Goal: Navigation & Orientation: Find specific page/section

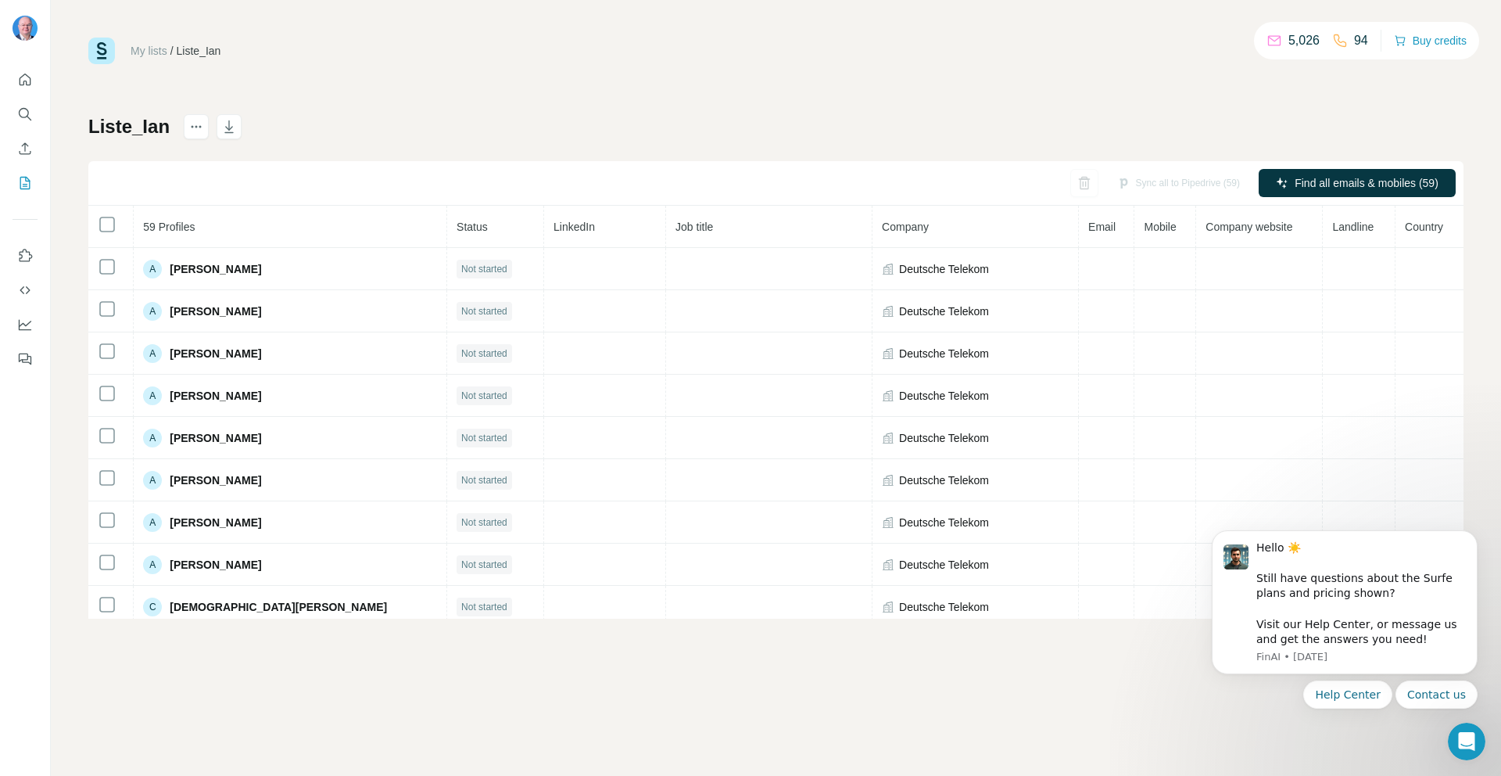
click at [336, 62] on div "My lists / Liste_Ian 5,026 94 Buy credits" at bounding box center [775, 51] width 1375 height 27
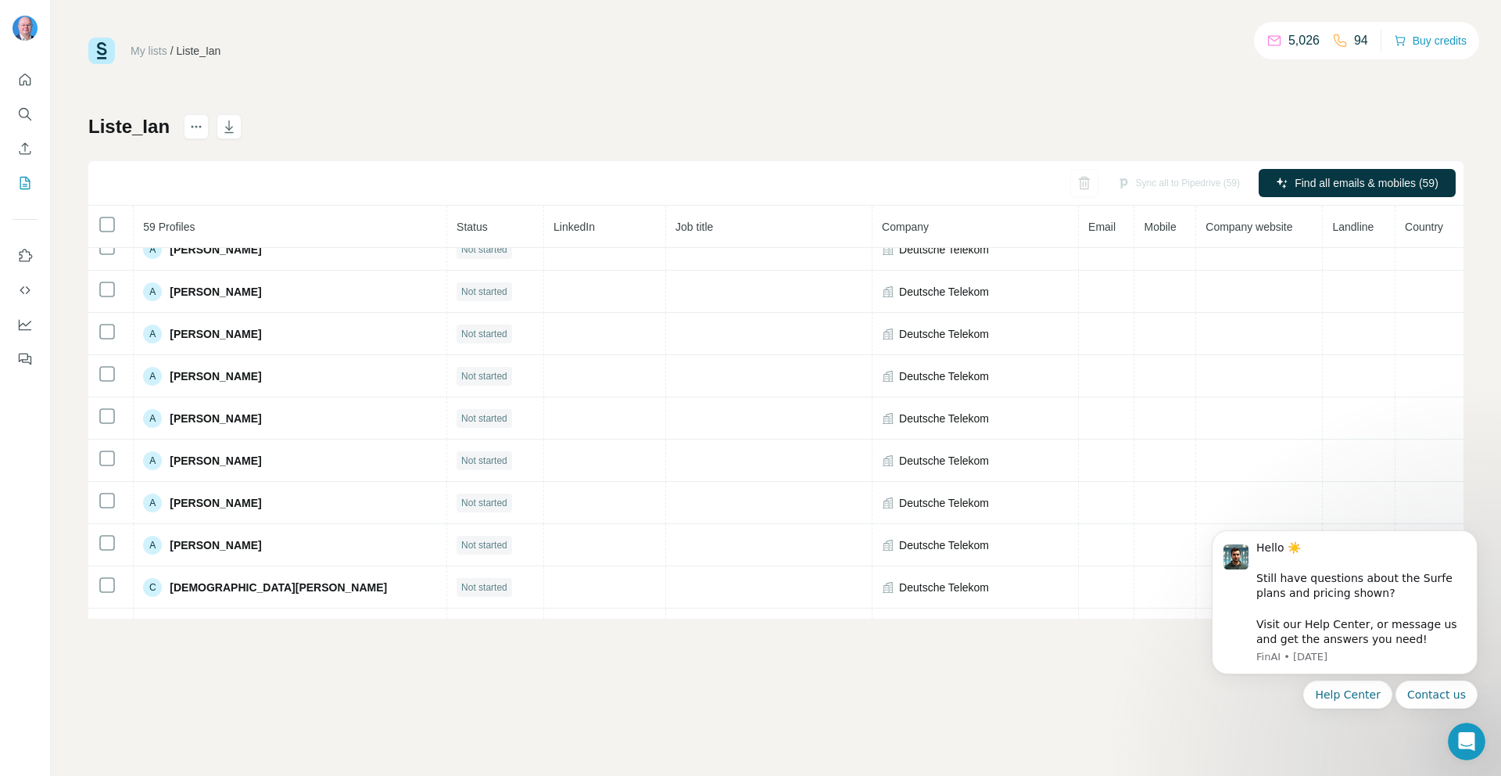
scroll to position [42, 0]
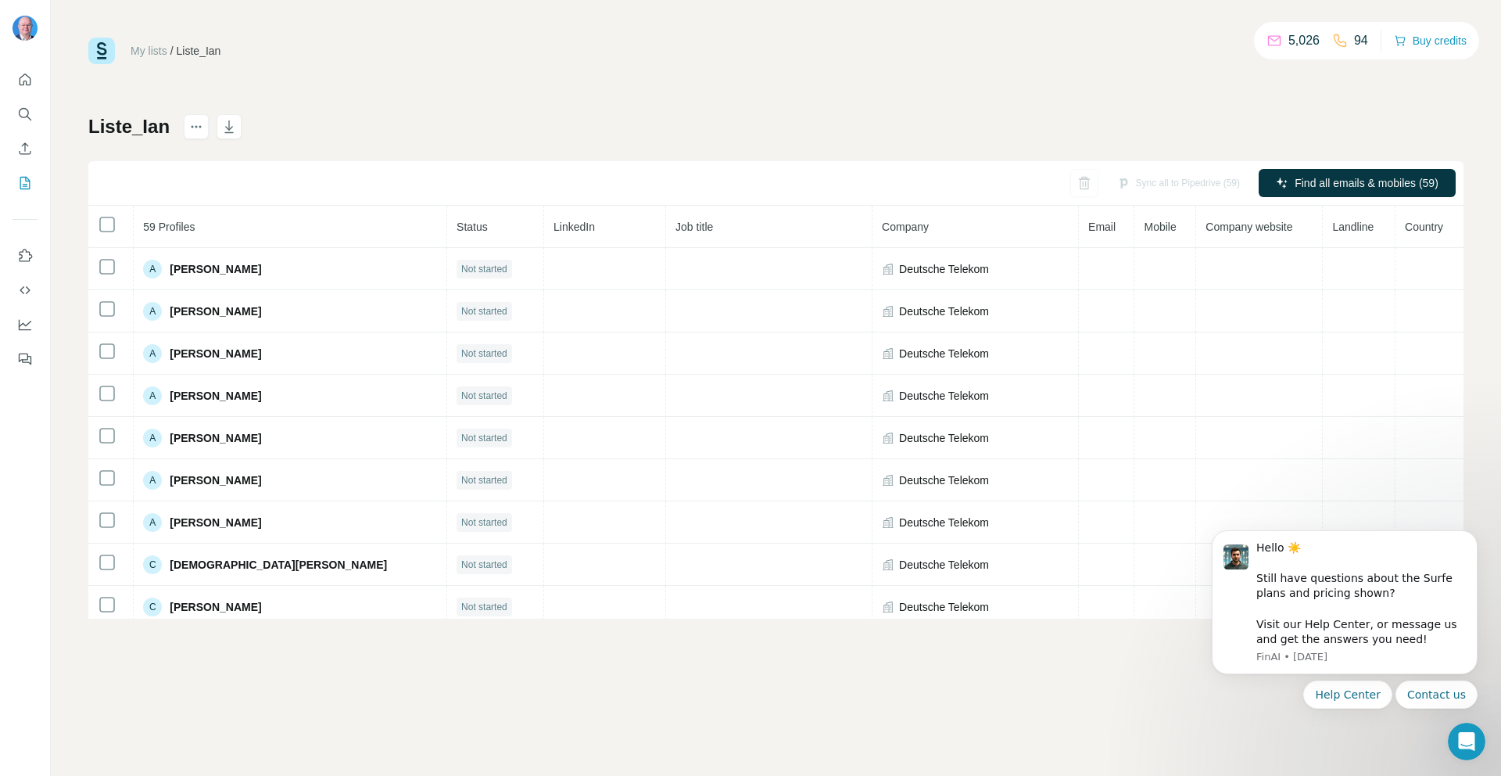
click at [244, 698] on div "My lists / Liste_Ian 5,026 94 Buy credits Liste_Ian Sync all to Pipedrive (59) …" at bounding box center [776, 388] width 1450 height 776
click at [535, 34] on div "My lists / Liste_Ian 5,026 94 Buy credits Liste_Ian Sync all to Pipedrive (59) …" at bounding box center [776, 388] width 1450 height 776
click at [1469, 533] on icon "Dismiss notification" at bounding box center [1473, 534] width 9 height 9
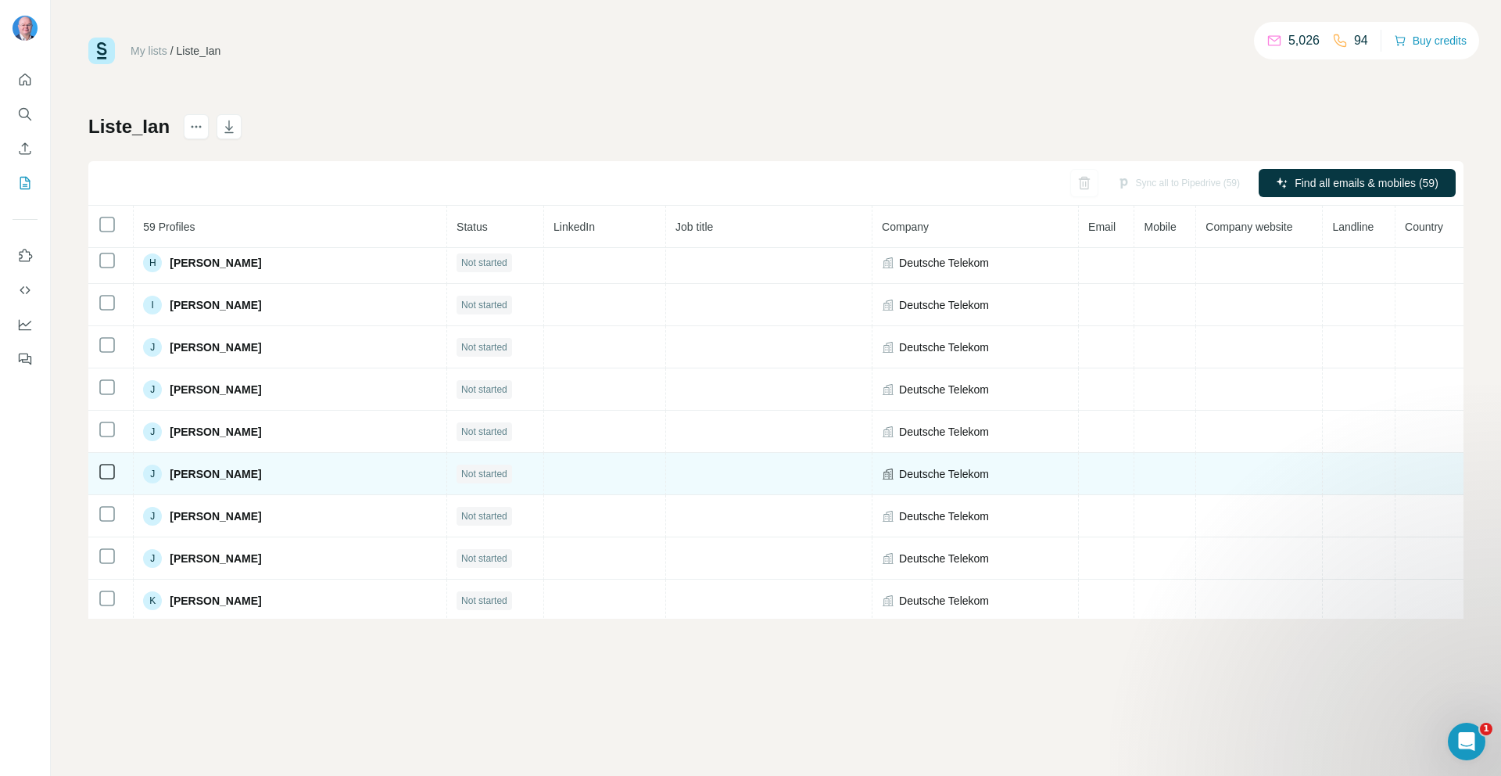
scroll to position [974, 0]
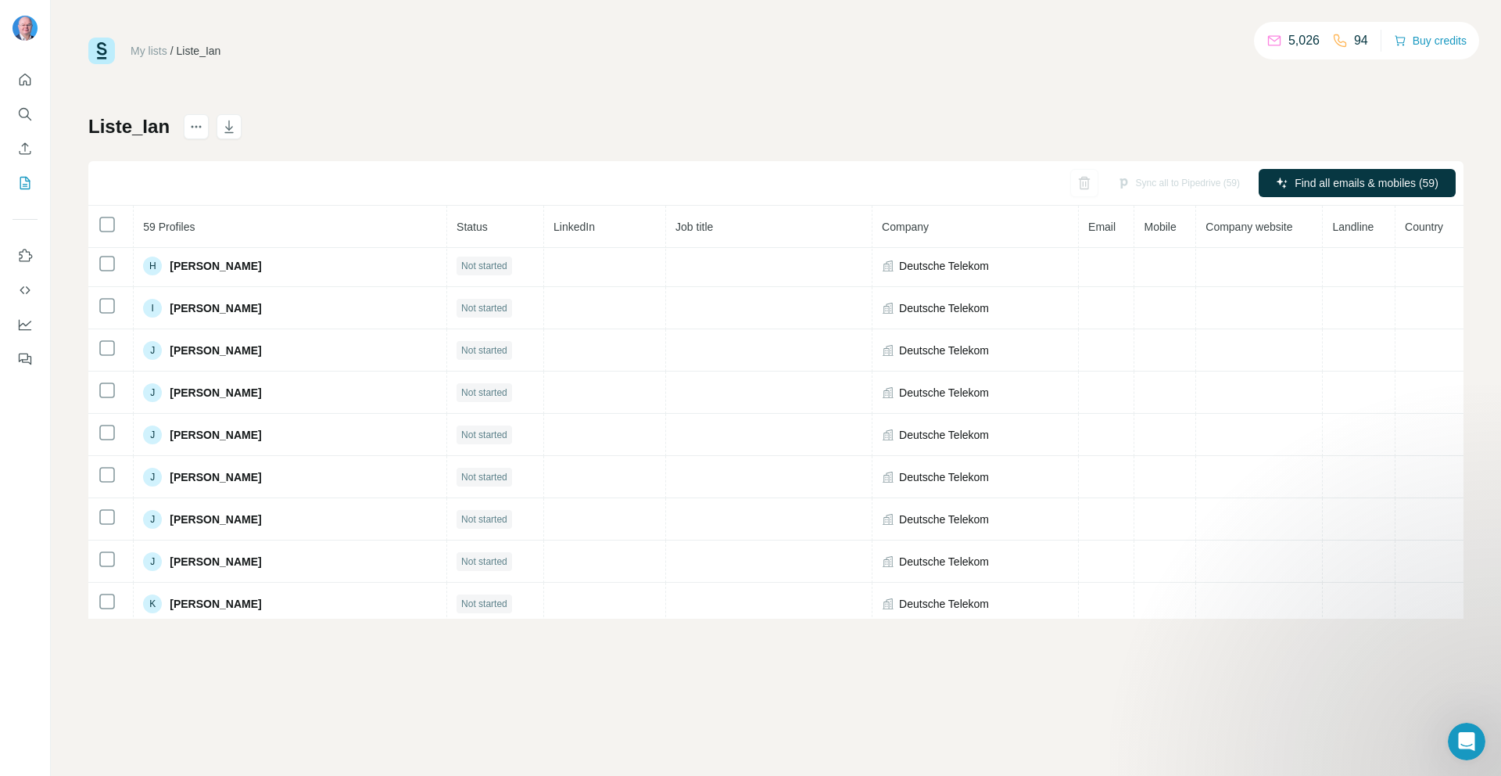
click at [752, 98] on div "My lists / Liste_Ian 5,026 94 Buy credits Liste_Ian Sync all to Pipedrive (59) …" at bounding box center [775, 328] width 1375 height 581
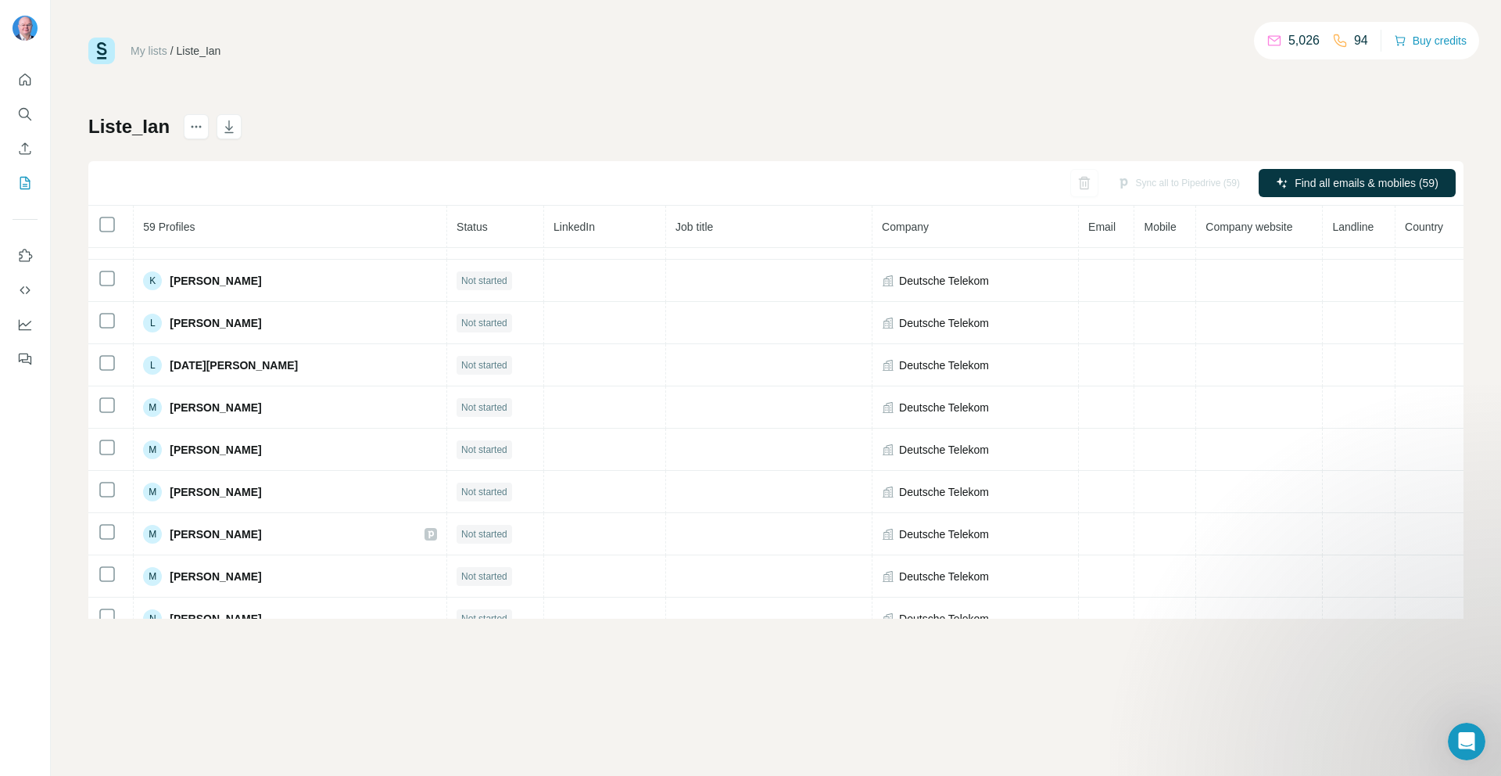
scroll to position [1300, 0]
